Goal: Task Accomplishment & Management: Use online tool/utility

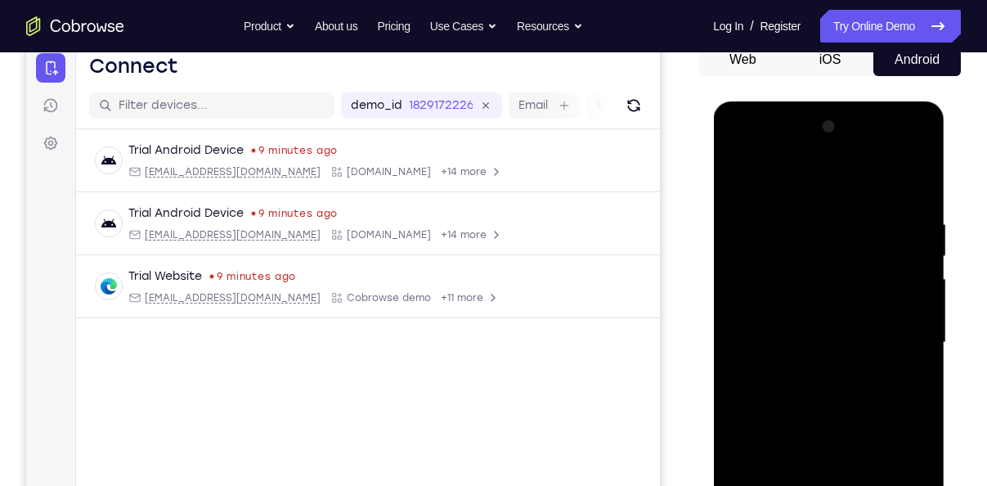
scroll to position [287, 0]
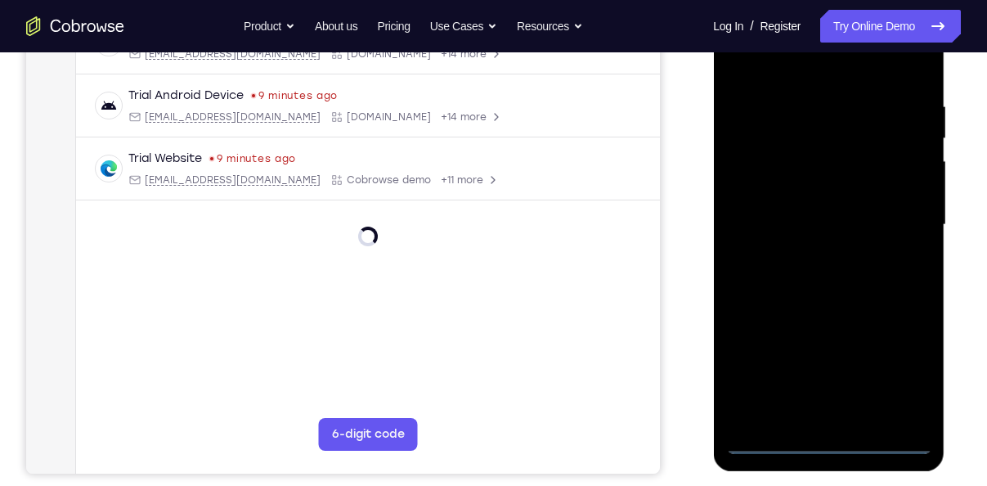
click at [831, 449] on div at bounding box center [828, 225] width 206 height 458
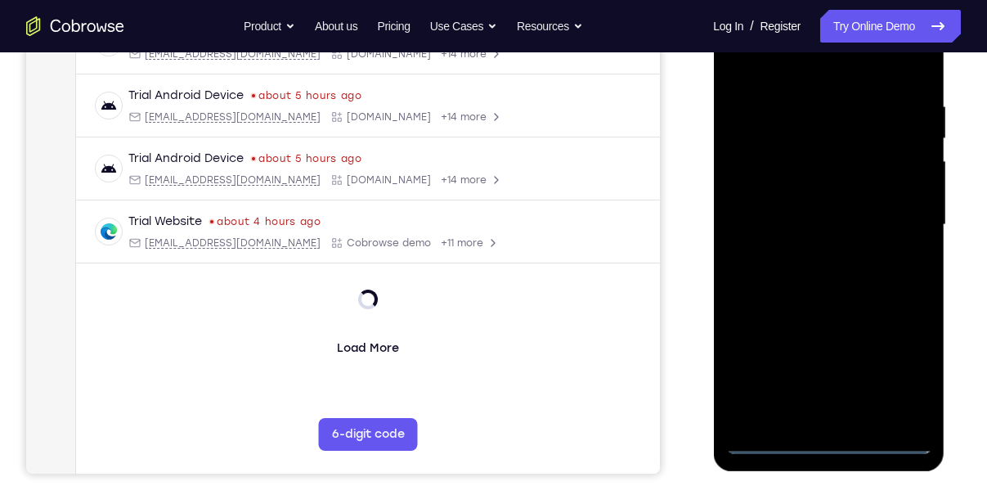
click at [898, 377] on div at bounding box center [828, 225] width 206 height 458
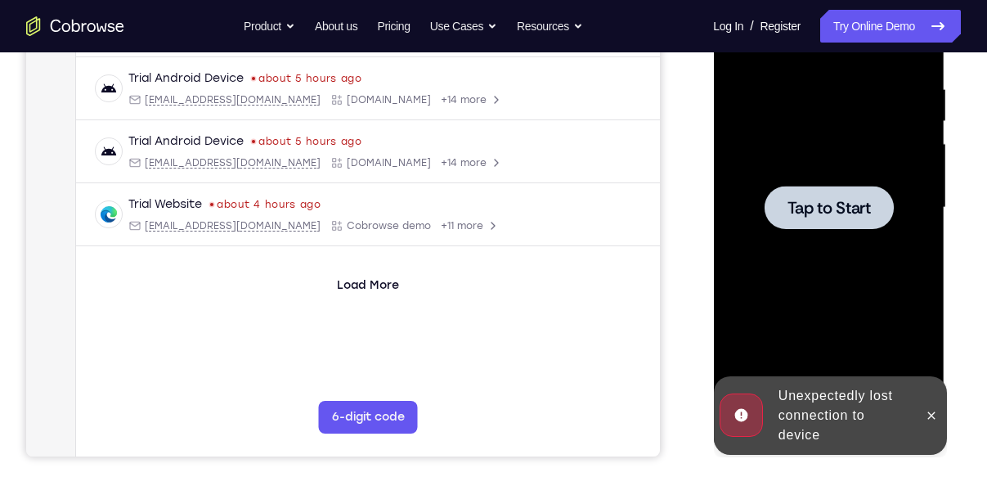
scroll to position [281, 0]
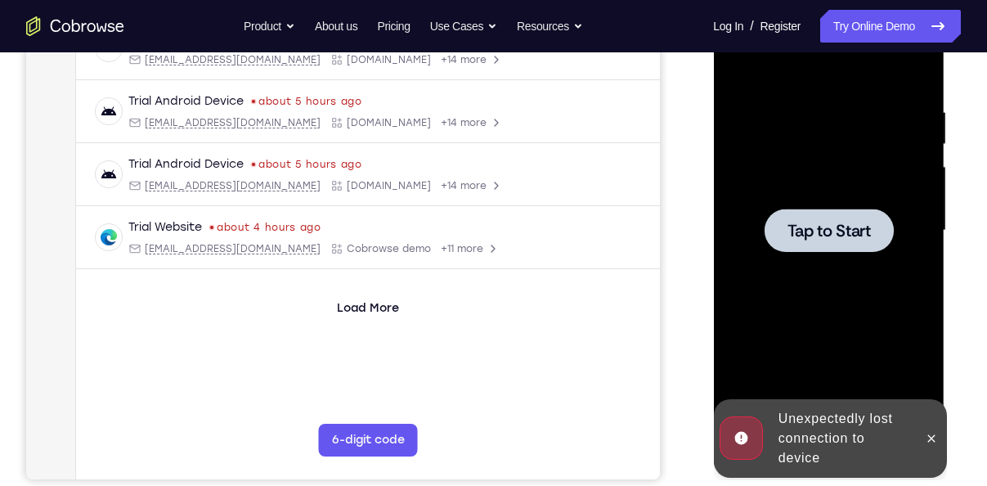
click at [803, 211] on div at bounding box center [828, 229] width 129 height 43
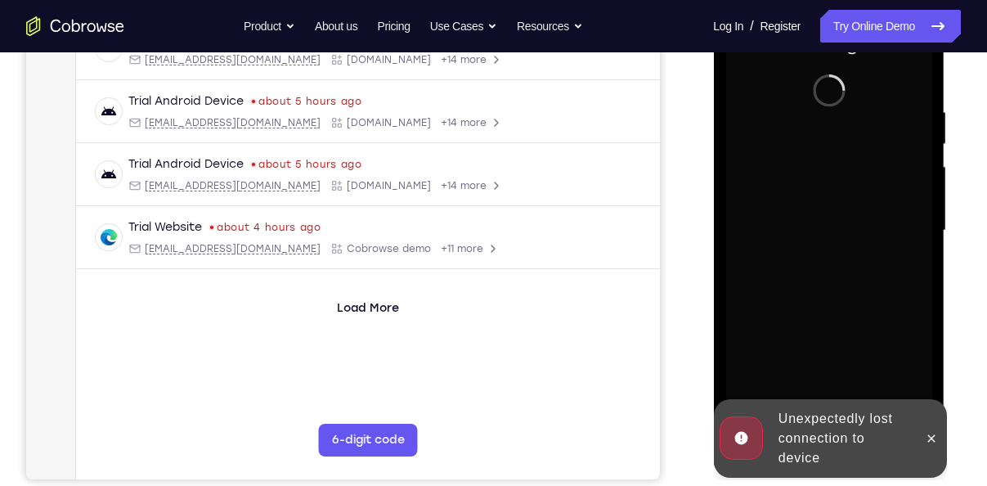
click at [931, 421] on div at bounding box center [930, 438] width 26 height 78
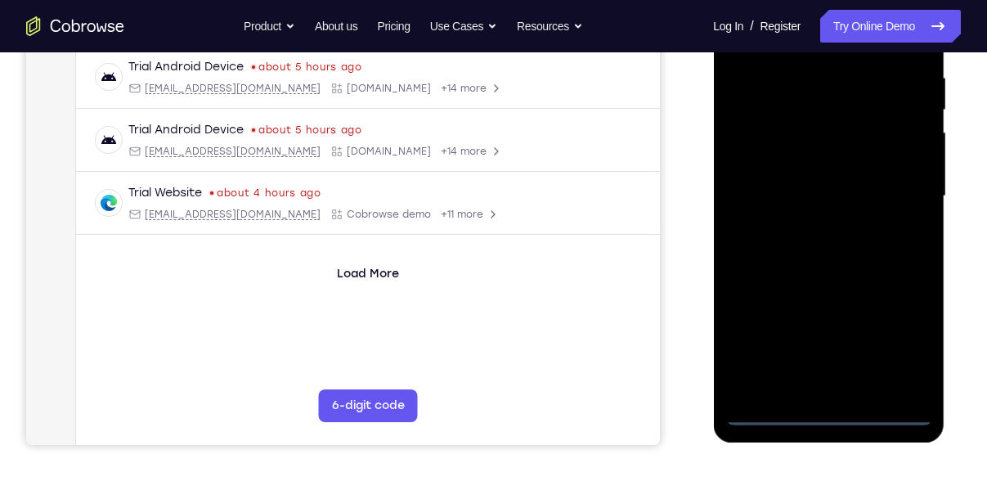
scroll to position [317, 0]
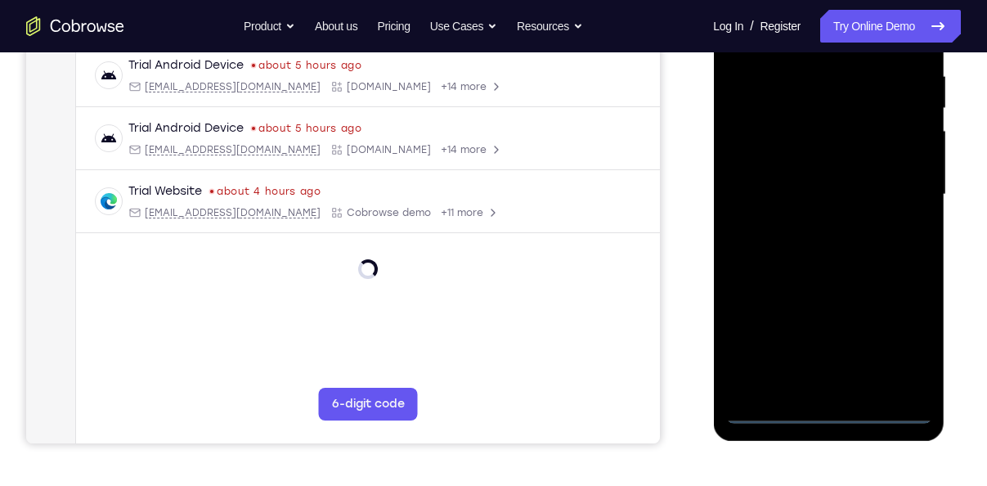
click at [825, 401] on div at bounding box center [828, 195] width 206 height 458
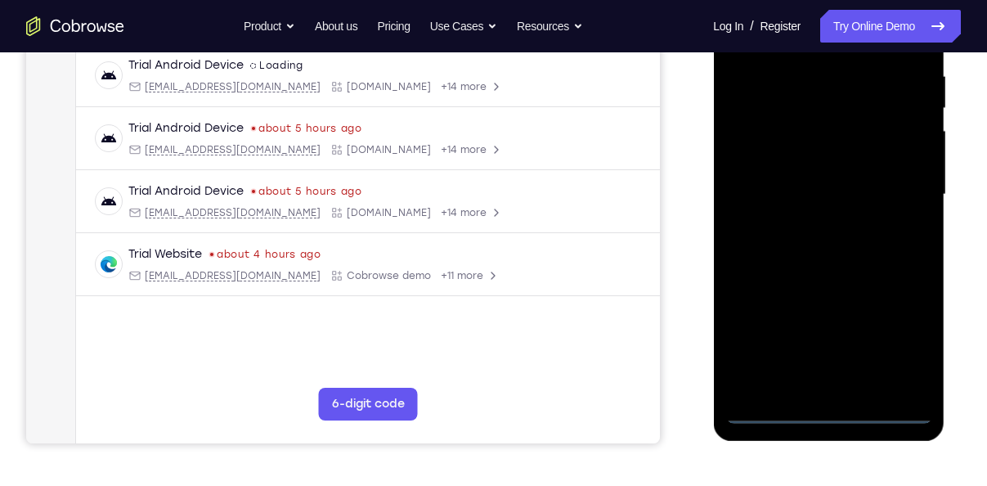
click at [830, 410] on div at bounding box center [828, 195] width 206 height 458
click at [903, 347] on div at bounding box center [828, 195] width 206 height 458
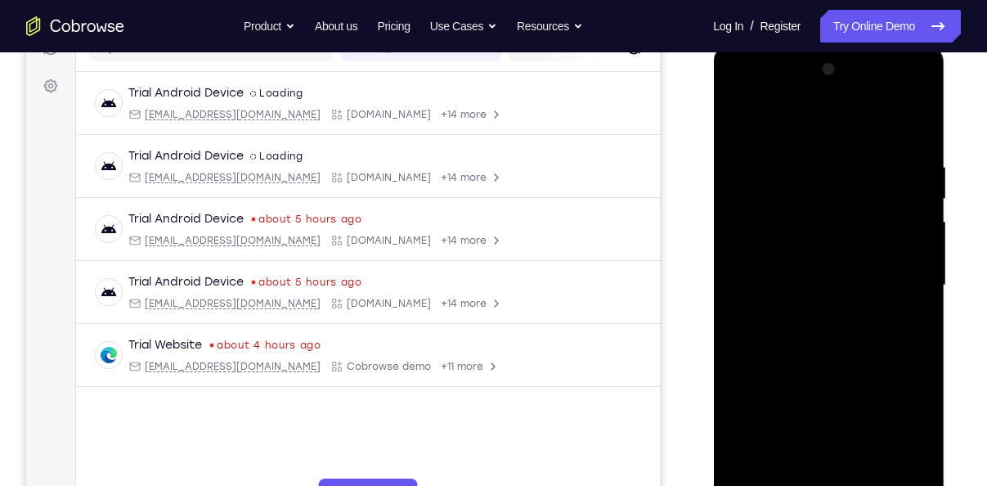
scroll to position [226, 0]
click at [796, 120] on div at bounding box center [828, 286] width 206 height 458
click at [896, 288] on div at bounding box center [828, 286] width 206 height 458
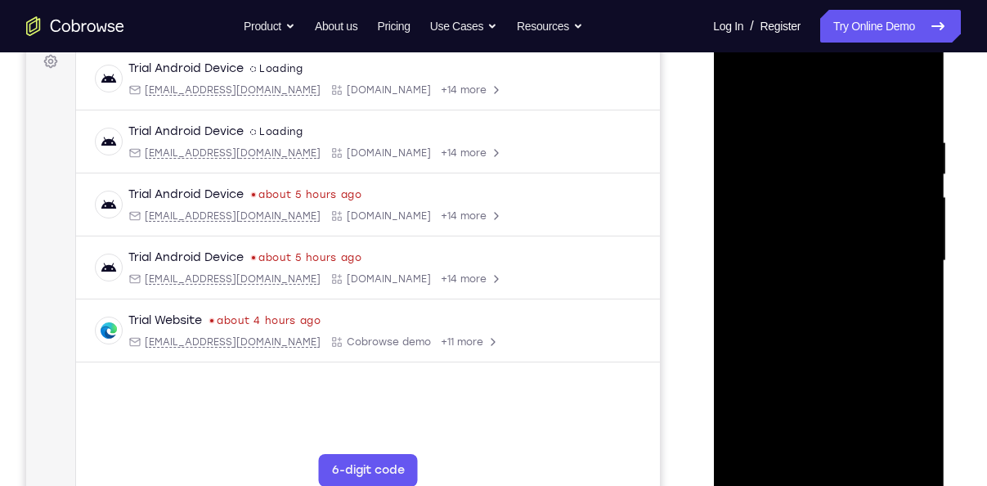
scroll to position [252, 0]
click at [810, 285] on div at bounding box center [828, 260] width 206 height 458
click at [809, 293] on div at bounding box center [828, 260] width 206 height 458
click at [814, 239] on div at bounding box center [828, 260] width 206 height 458
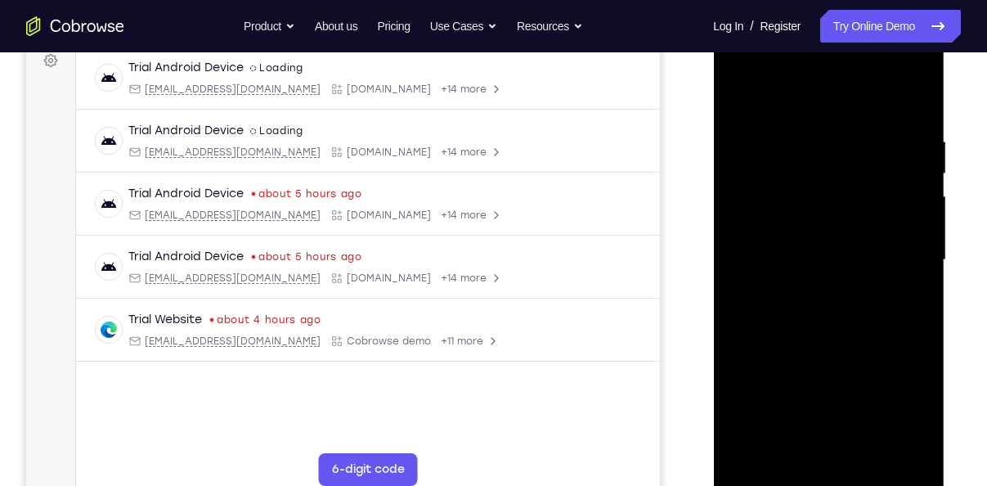
click at [789, 199] on div at bounding box center [828, 260] width 206 height 458
click at [786, 196] on div at bounding box center [828, 260] width 206 height 458
click at [782, 226] on div at bounding box center [828, 260] width 206 height 458
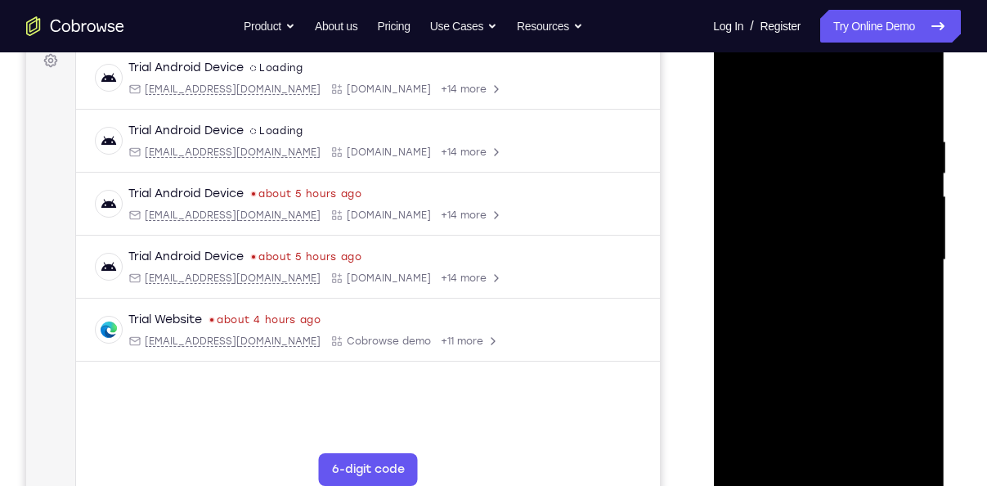
click at [796, 250] on div at bounding box center [828, 260] width 206 height 458
click at [786, 298] on div at bounding box center [828, 260] width 206 height 458
click at [791, 303] on div at bounding box center [828, 260] width 206 height 458
click at [799, 310] on div at bounding box center [828, 260] width 206 height 458
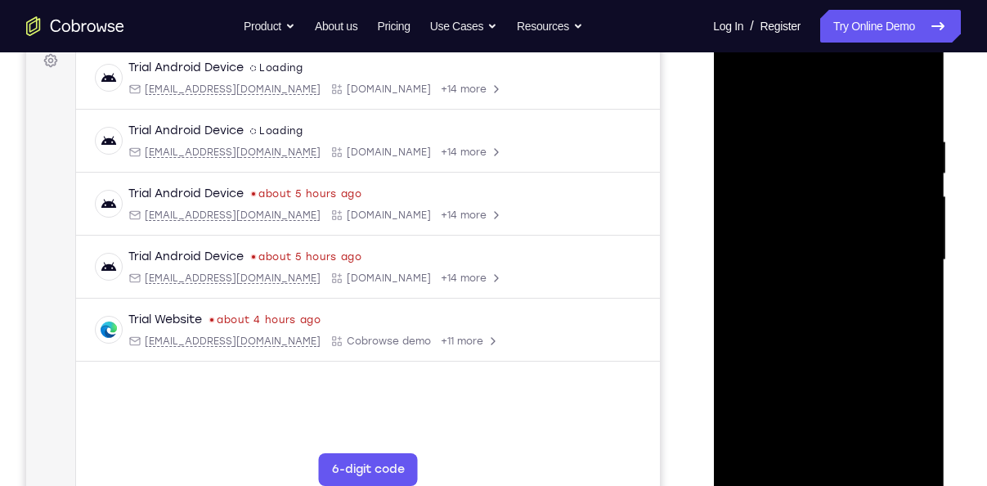
click at [799, 264] on div at bounding box center [828, 260] width 206 height 458
click at [814, 316] on div at bounding box center [828, 260] width 206 height 458
click at [791, 311] on div at bounding box center [828, 260] width 206 height 458
click at [885, 326] on div at bounding box center [828, 260] width 206 height 458
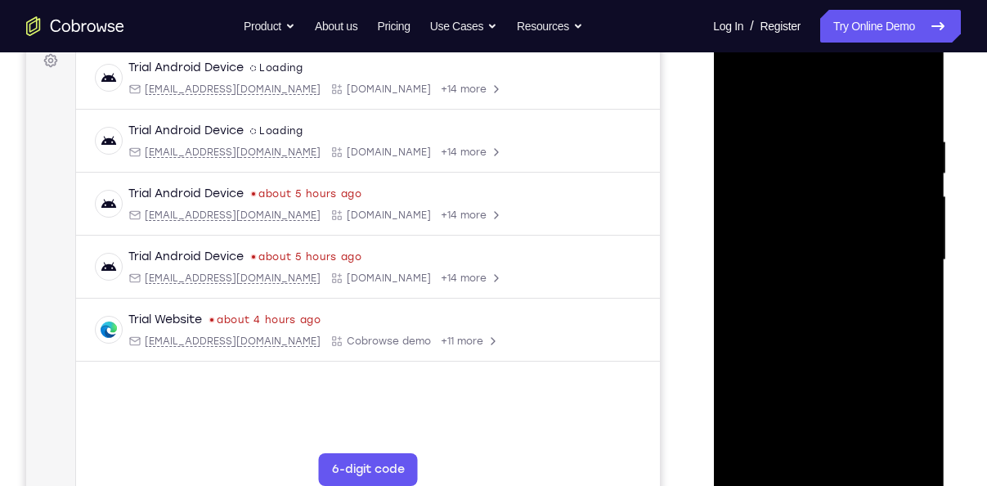
click at [899, 333] on div at bounding box center [828, 260] width 206 height 458
click at [917, 321] on div at bounding box center [828, 260] width 206 height 458
click at [918, 330] on div at bounding box center [828, 260] width 206 height 458
click at [912, 332] on div at bounding box center [828, 260] width 206 height 458
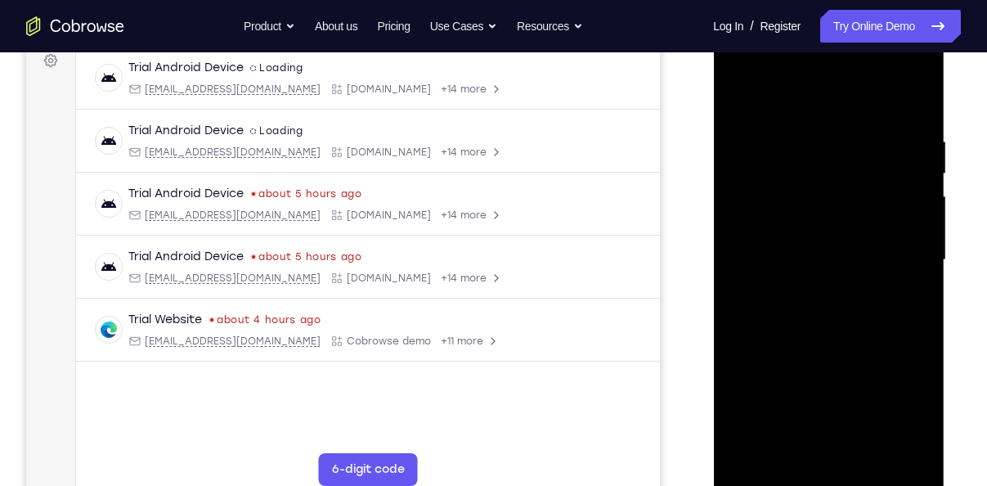
click at [912, 332] on div at bounding box center [828, 260] width 206 height 458
click at [859, 316] on div at bounding box center [828, 260] width 206 height 458
click at [920, 91] on div at bounding box center [828, 260] width 206 height 458
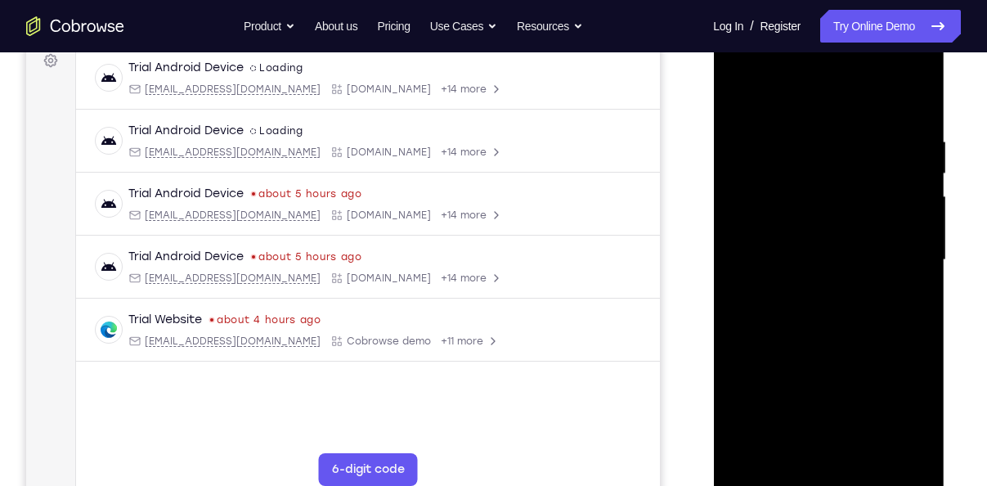
click at [797, 186] on div at bounding box center [828, 260] width 206 height 458
click at [782, 185] on div at bounding box center [828, 260] width 206 height 458
click at [767, 180] on div at bounding box center [828, 260] width 206 height 458
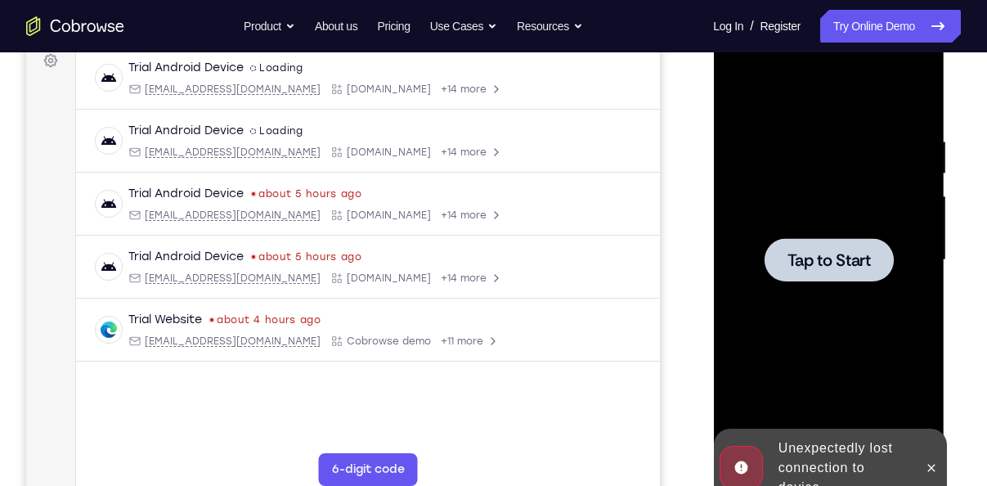
click at [752, 177] on div at bounding box center [828, 260] width 206 height 458
